Goal: Transaction & Acquisition: Purchase product/service

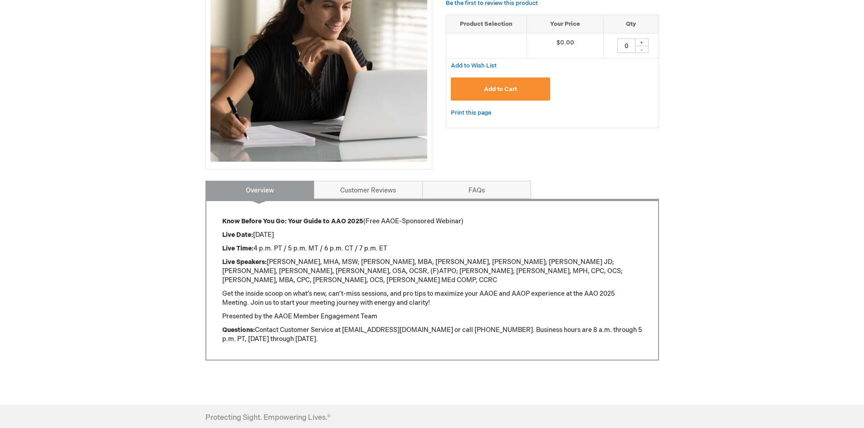
scroll to position [227, 0]
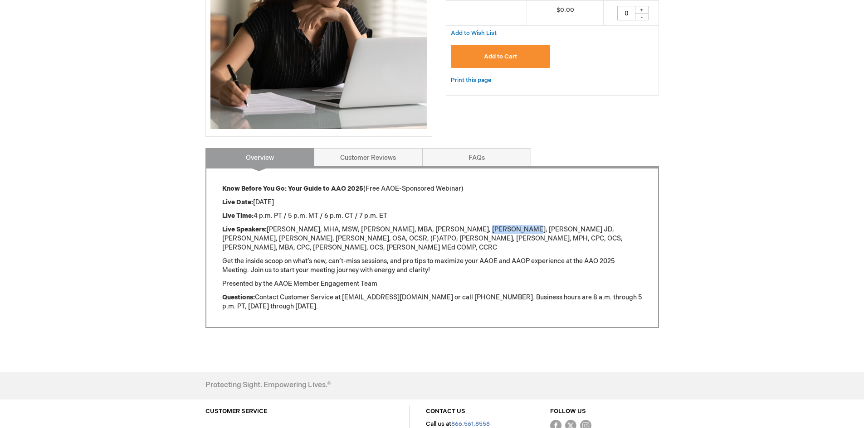
drag, startPoint x: 458, startPoint y: 230, endPoint x: 493, endPoint y: 234, distance: 36.0
click at [493, 234] on p "Live Speakers: Alexandra Acabá, MHA, MSW; Victoria Elkins, MBA, COE, COT; Julia…" at bounding box center [432, 238] width 420 height 27
click at [473, 258] on p "Get the inside scoop on what’s new, can’t-miss sessions, and pro tips to maximi…" at bounding box center [432, 266] width 420 height 18
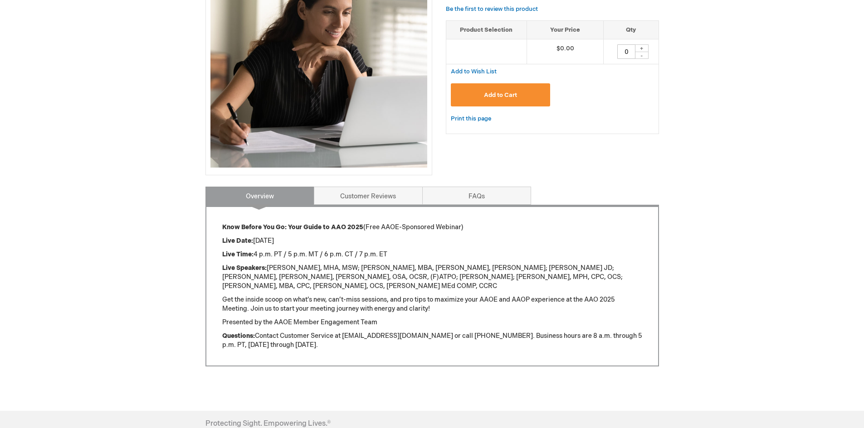
scroll to position [79, 0]
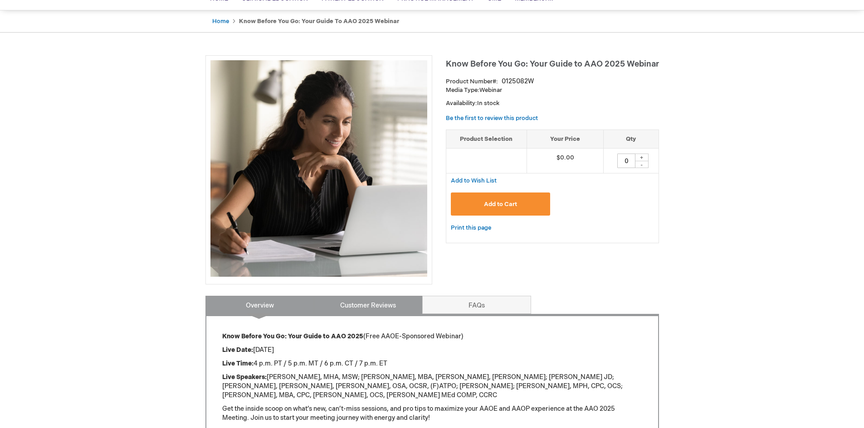
click at [366, 309] on link "Customer Reviews" at bounding box center [368, 305] width 109 height 18
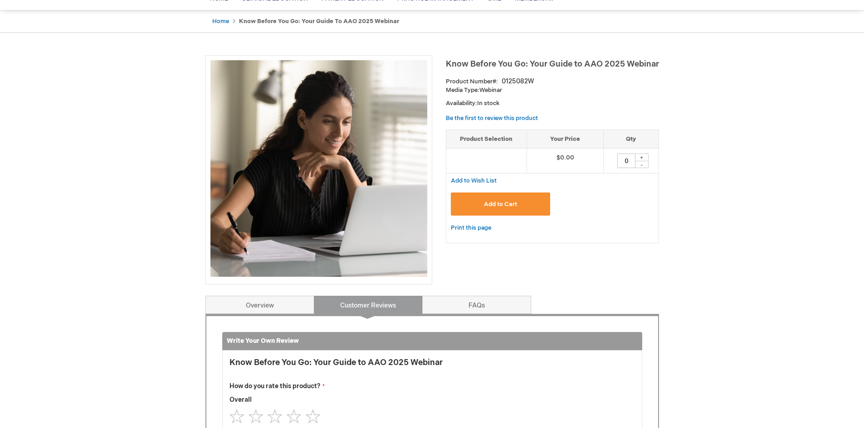
scroll to position [375, 0]
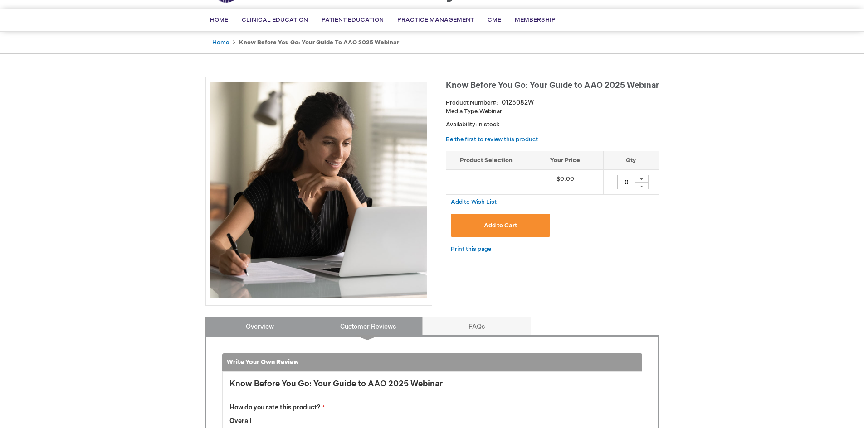
click at [254, 326] on link "Overview" at bounding box center [259, 326] width 109 height 18
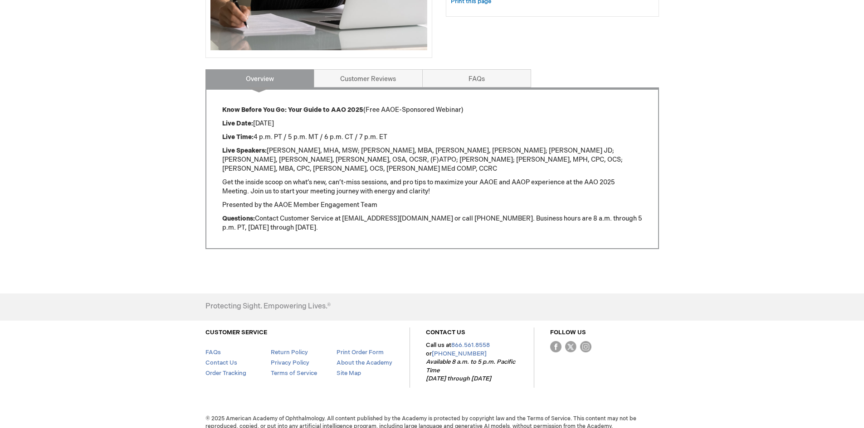
scroll to position [0, 0]
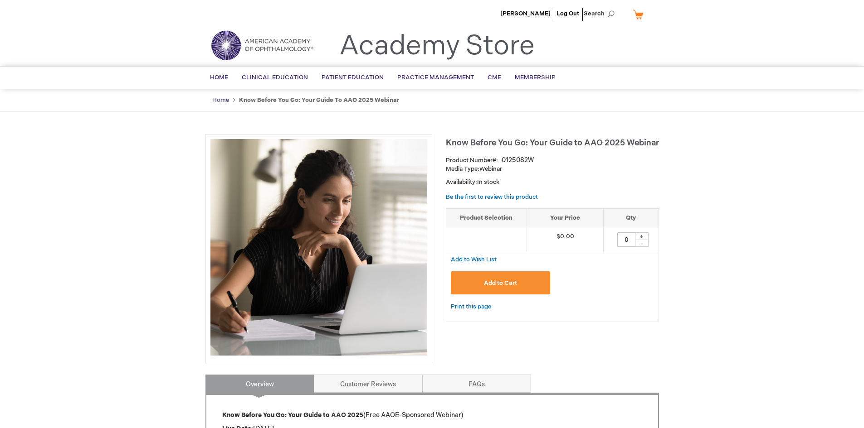
click at [215, 100] on link "Home" at bounding box center [220, 100] width 17 height 7
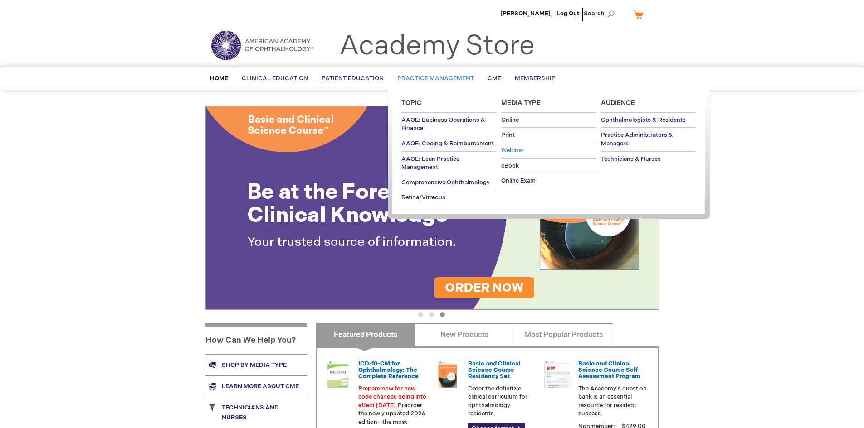
click at [516, 150] on span "Webinar" at bounding box center [512, 150] width 23 height 7
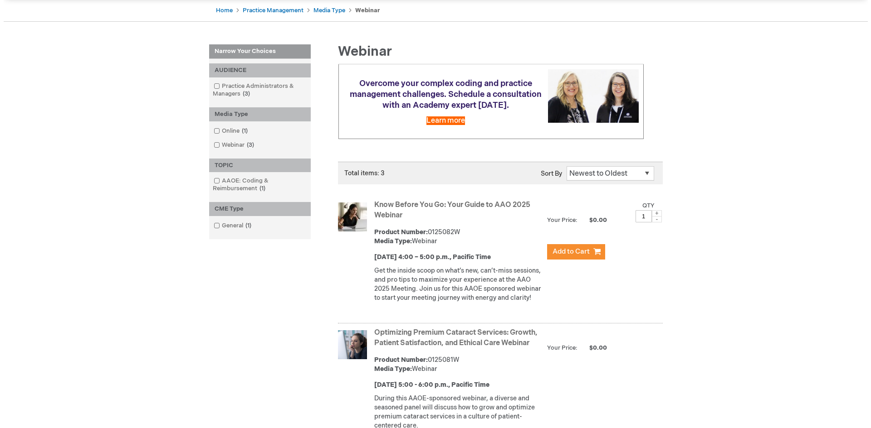
scroll to position [45, 0]
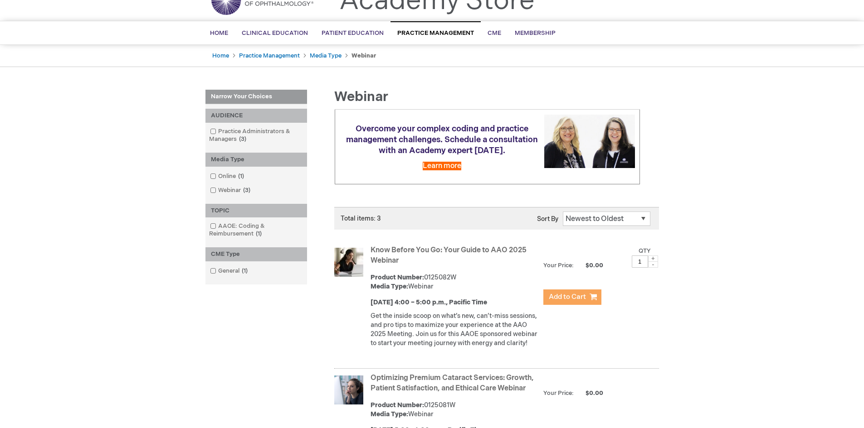
click at [560, 302] on span "Add to Cart" at bounding box center [567, 297] width 37 height 9
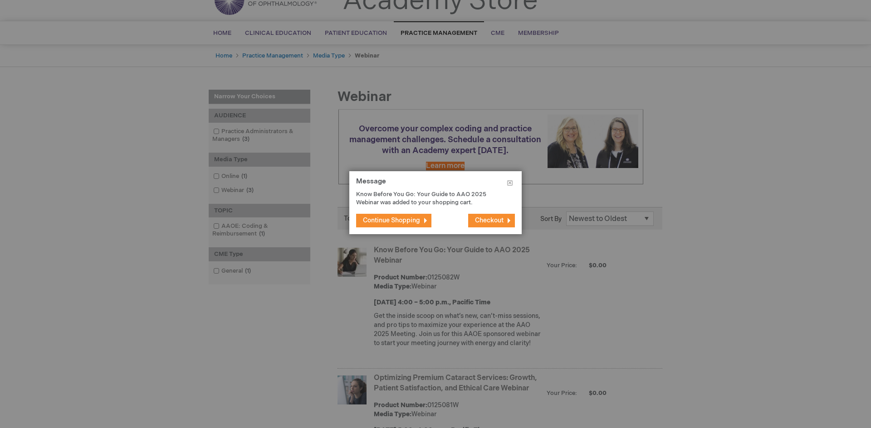
click at [503, 222] on span "Checkout" at bounding box center [489, 221] width 29 height 8
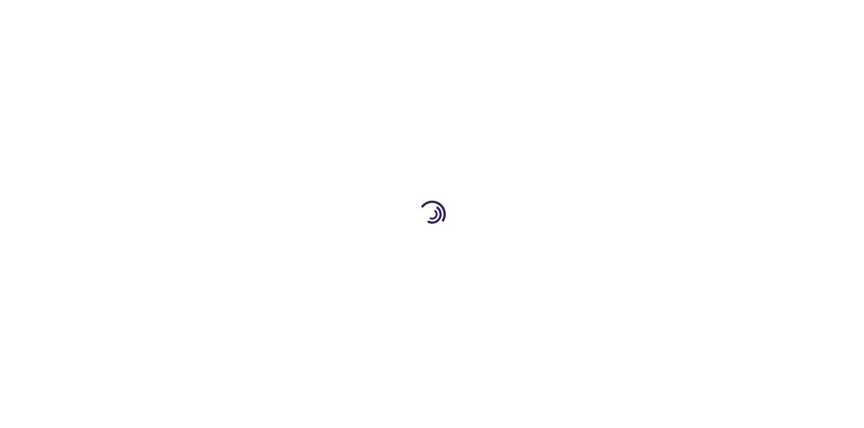
select select "US"
select select "57"
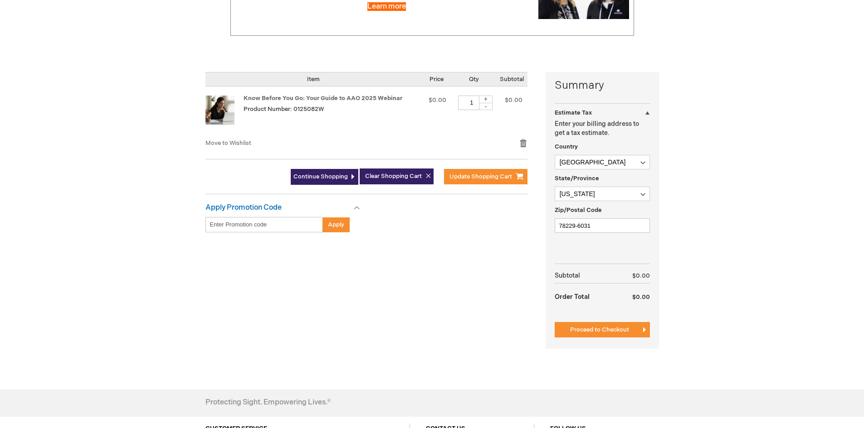
scroll to position [181, 0]
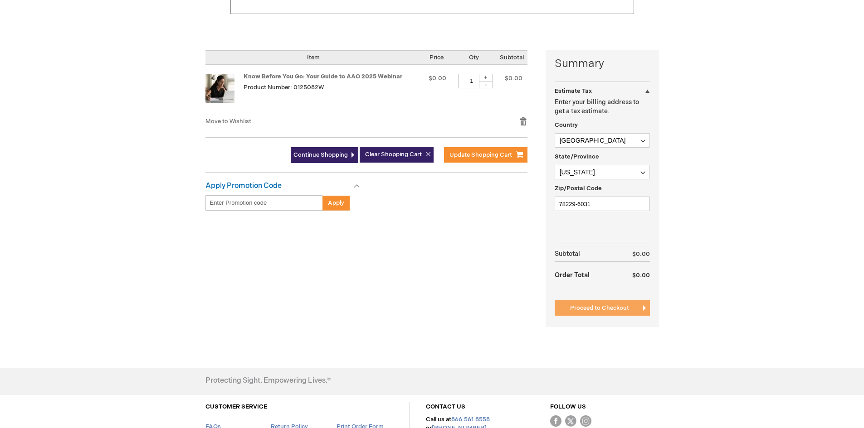
click at [600, 314] on button "Proceed to Checkout" at bounding box center [602, 308] width 95 height 15
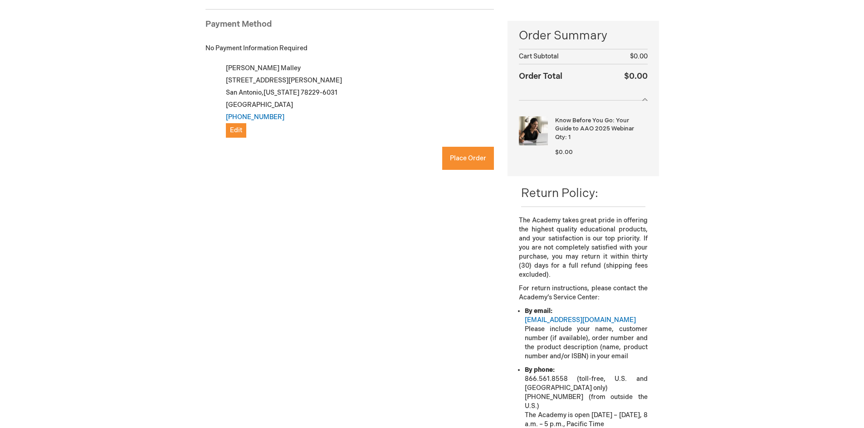
checkbox input "true"
click at [469, 158] on span "Place Order" at bounding box center [468, 159] width 36 height 8
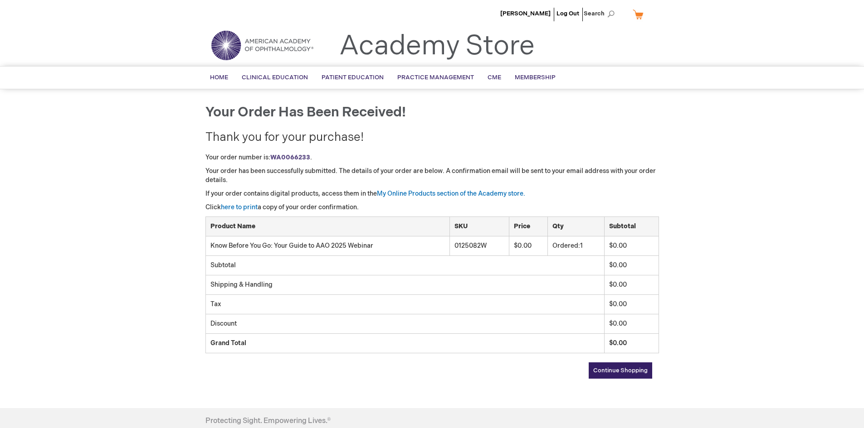
click at [603, 367] on span "Continue Shopping" at bounding box center [620, 370] width 54 height 7
